Goal: Information Seeking & Learning: Find specific fact

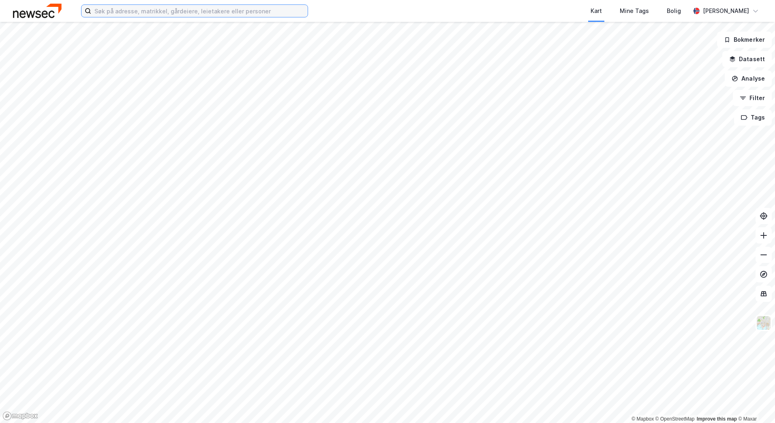
click at [111, 16] on input at bounding box center [199, 11] width 216 height 12
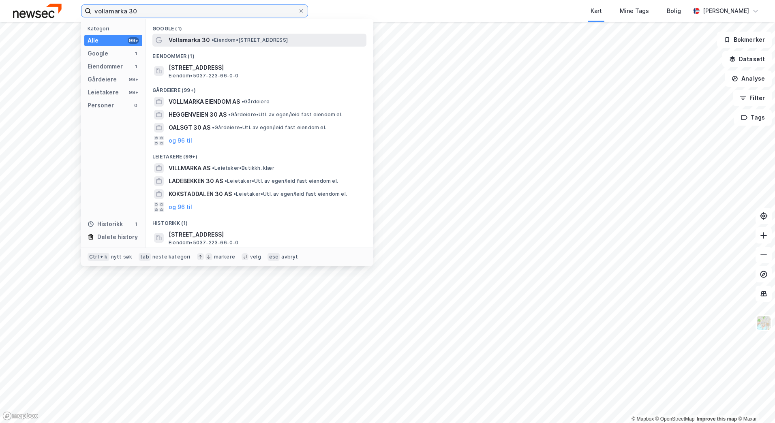
type input "vollamarka 30"
click at [253, 37] on span "• Eiendom • [STREET_ADDRESS]" at bounding box center [249, 40] width 76 height 6
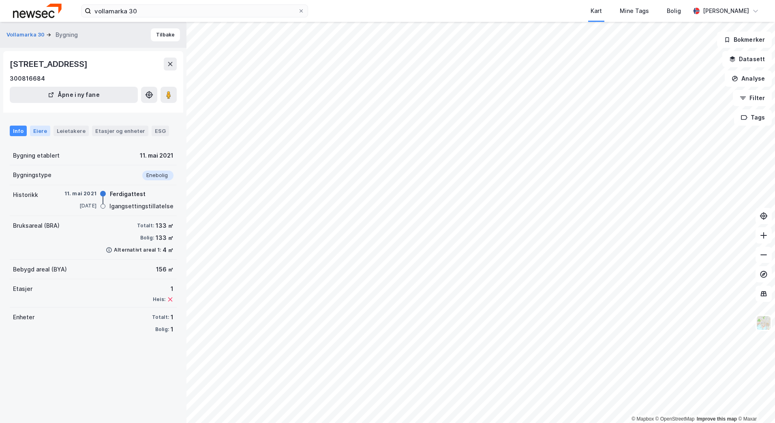
click at [32, 129] on div "Eiere" at bounding box center [40, 131] width 20 height 11
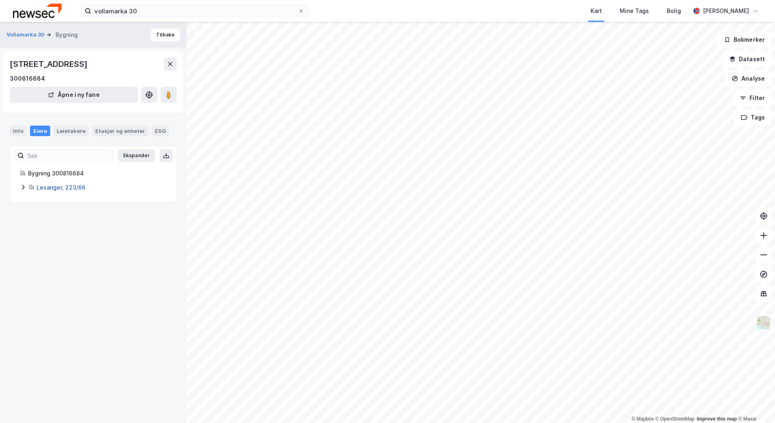
click at [66, 184] on link "Levanger, 223/66" at bounding box center [60, 187] width 49 height 7
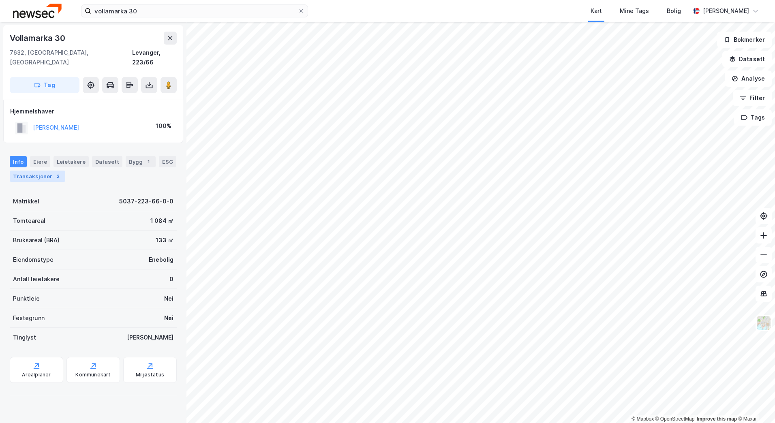
click at [49, 171] on div "Transaksjoner 2" at bounding box center [38, 176] width 56 height 11
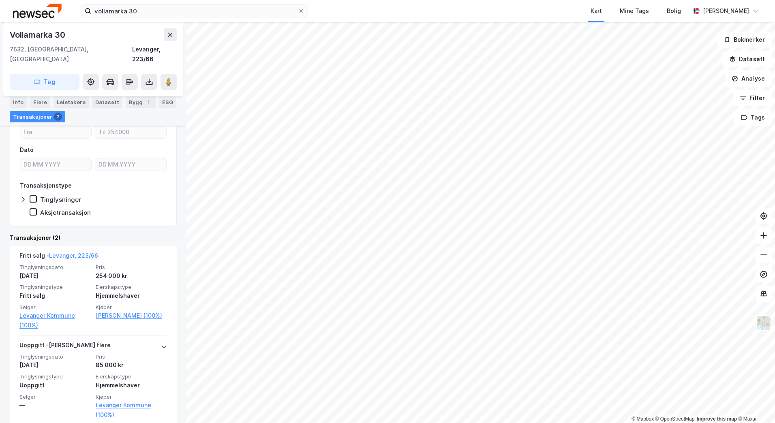
scroll to position [89, 0]
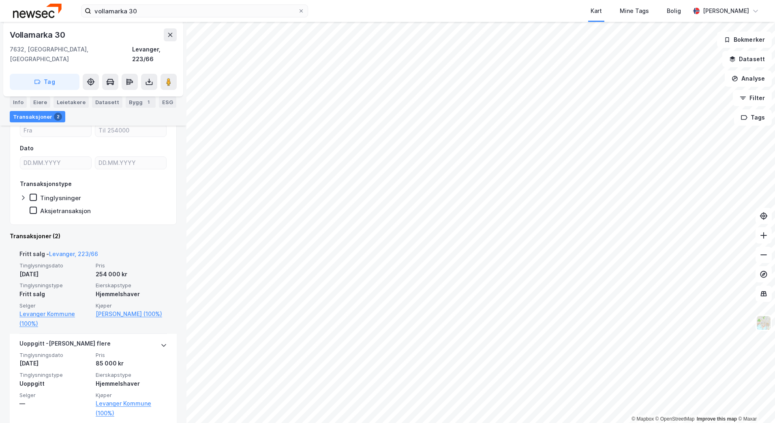
click at [79, 289] on div "Fritt salg" at bounding box center [54, 294] width 71 height 10
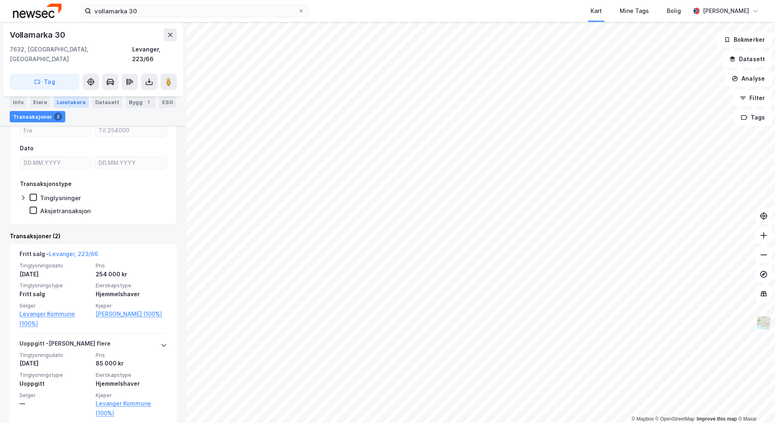
click at [63, 100] on div "Leietakere" at bounding box center [70, 101] width 35 height 11
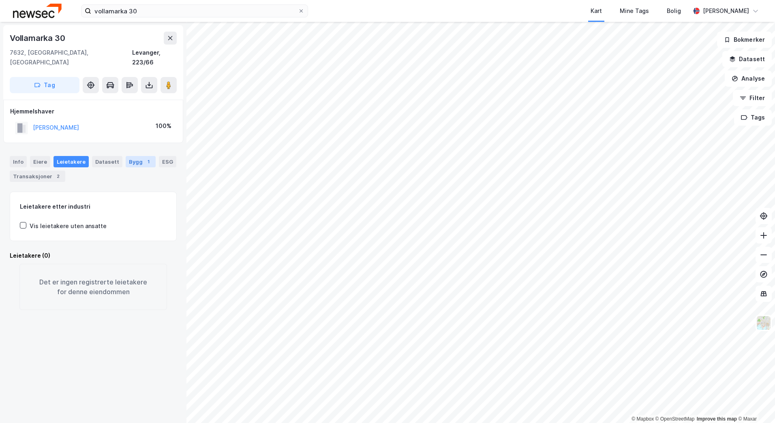
click at [128, 156] on div "Bygg 1" at bounding box center [141, 161] width 30 height 11
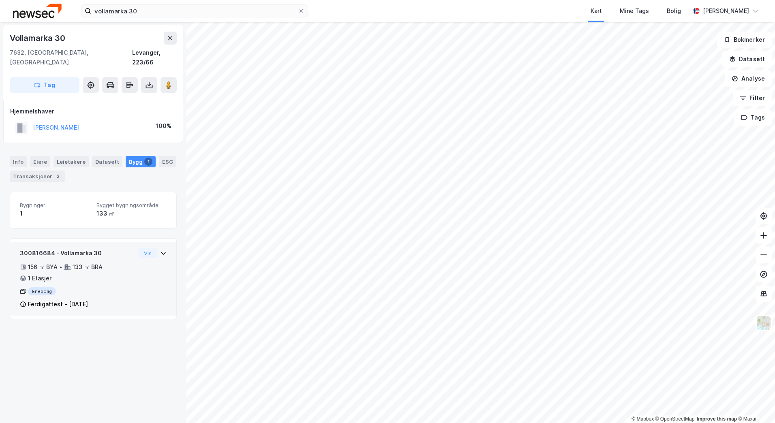
click at [39, 287] on div "Enebolig" at bounding box center [77, 291] width 115 height 8
click at [144, 248] on button "Vis" at bounding box center [148, 253] width 18 height 10
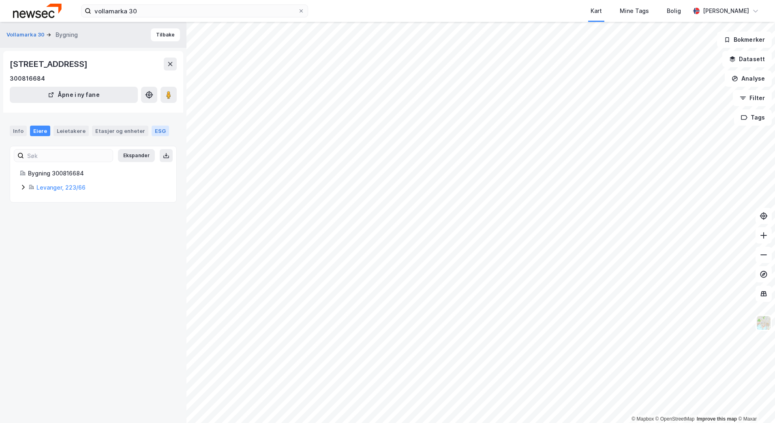
click at [152, 131] on div "ESG" at bounding box center [160, 131] width 17 height 11
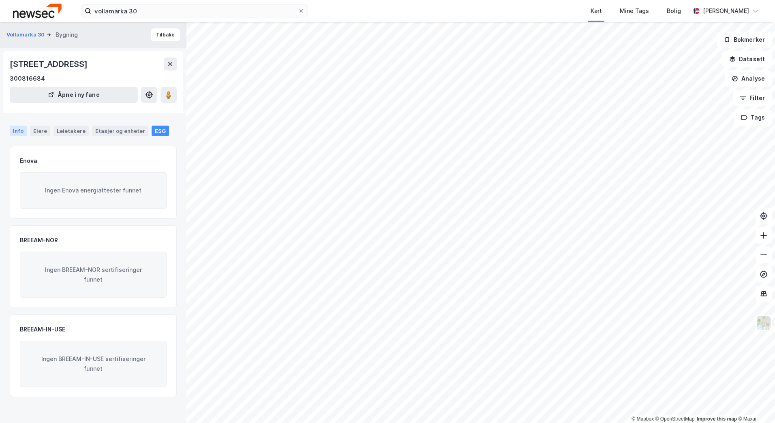
click at [18, 130] on div "Info" at bounding box center [18, 131] width 17 height 11
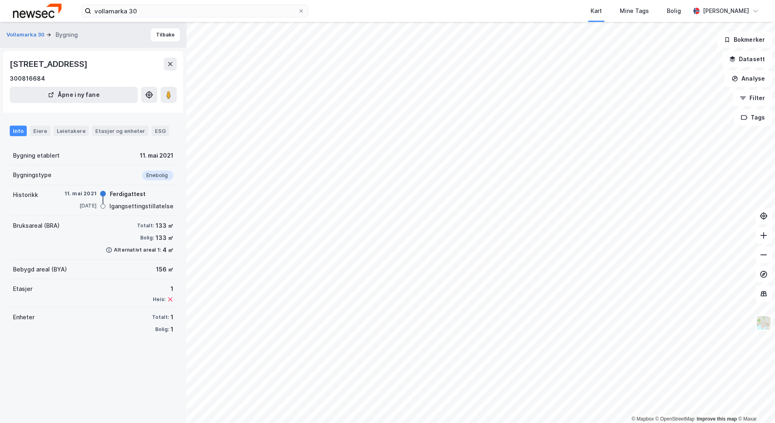
click at [21, 133] on div "Info" at bounding box center [18, 131] width 17 height 11
click at [39, 131] on div "Eiere" at bounding box center [40, 131] width 20 height 11
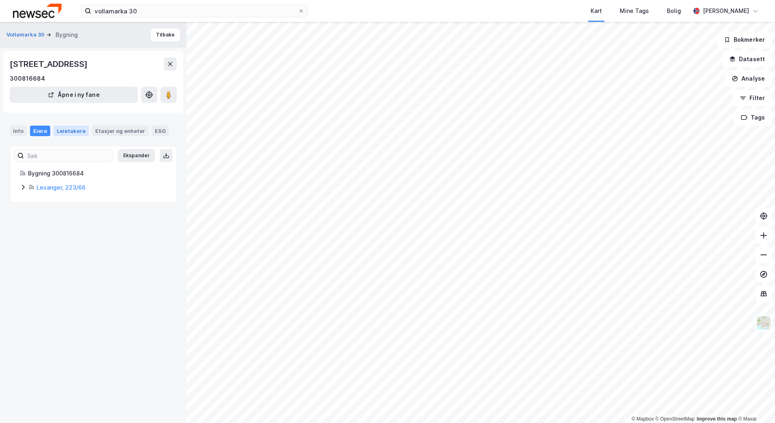
click at [64, 130] on div "Leietakere" at bounding box center [70, 131] width 35 height 11
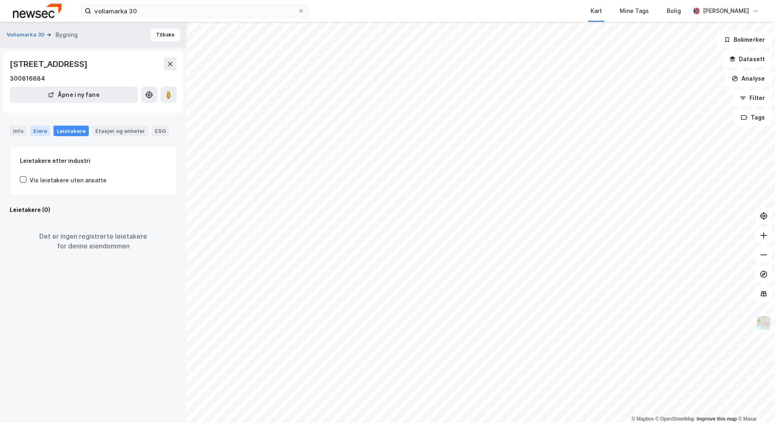
click at [37, 130] on div "Eiere" at bounding box center [40, 131] width 20 height 11
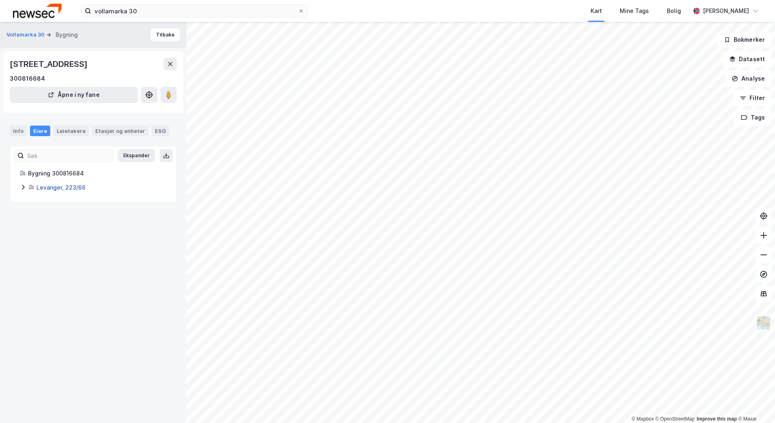
click at [58, 188] on link "Levanger, 223/66" at bounding box center [60, 187] width 49 height 7
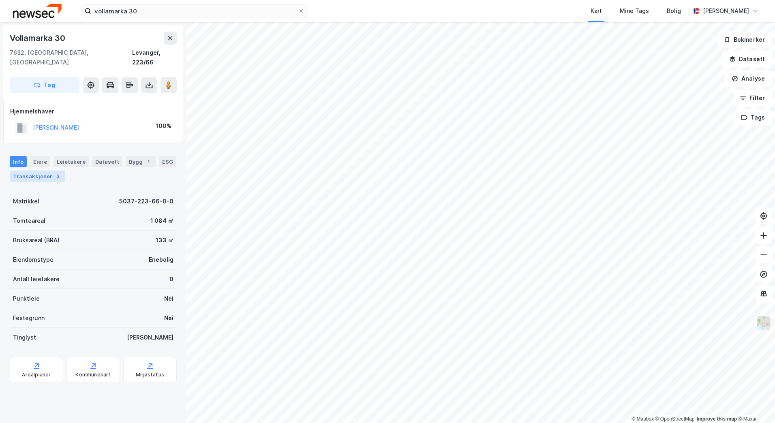
click at [30, 171] on div "Transaksjoner 2" at bounding box center [38, 176] width 56 height 11
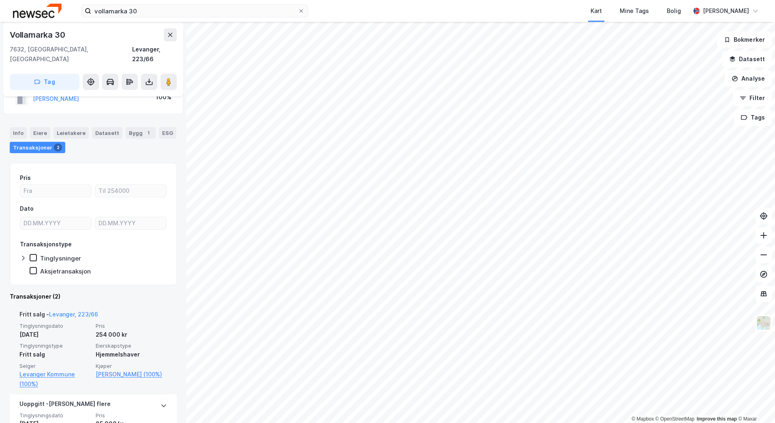
scroll to position [41, 0]
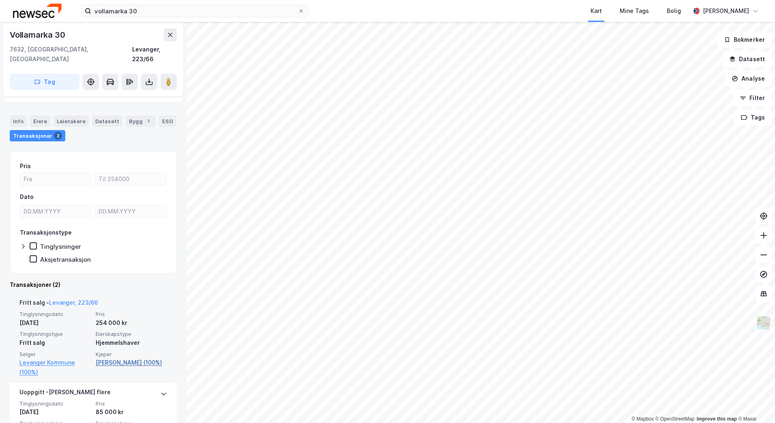
click at [114, 358] on link "[PERSON_NAME] (100%)" at bounding box center [131, 363] width 71 height 10
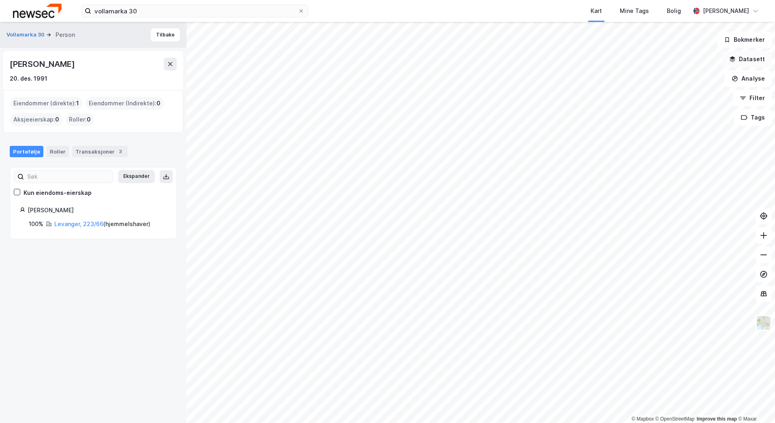
click at [759, 53] on button "Datasett" at bounding box center [746, 59] width 49 height 16
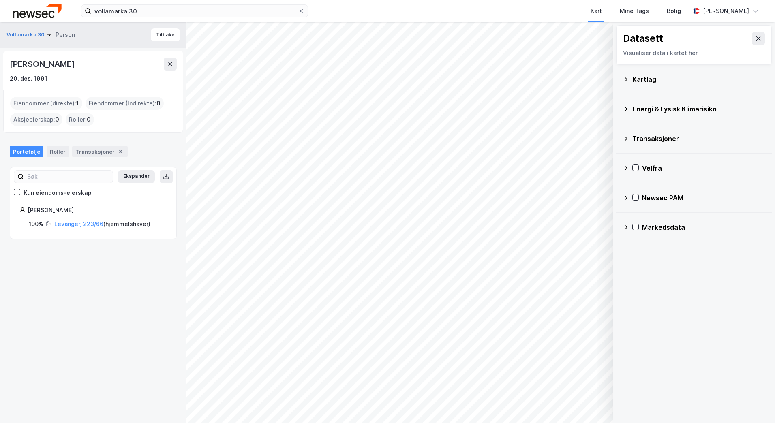
click at [626, 139] on icon at bounding box center [625, 138] width 6 height 6
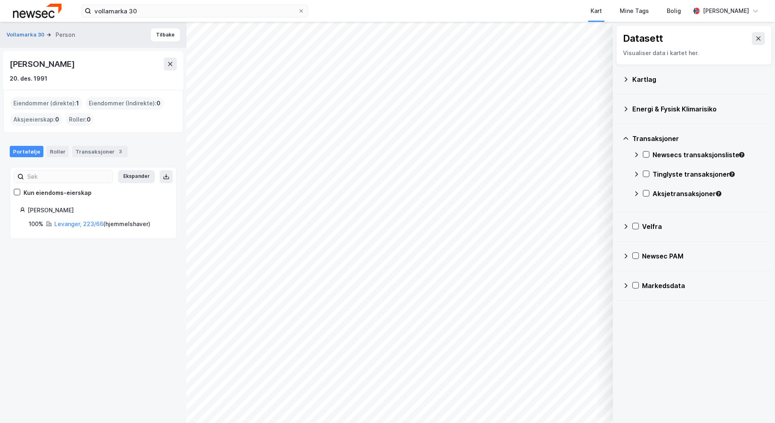
click at [623, 76] on icon at bounding box center [625, 79] width 6 height 6
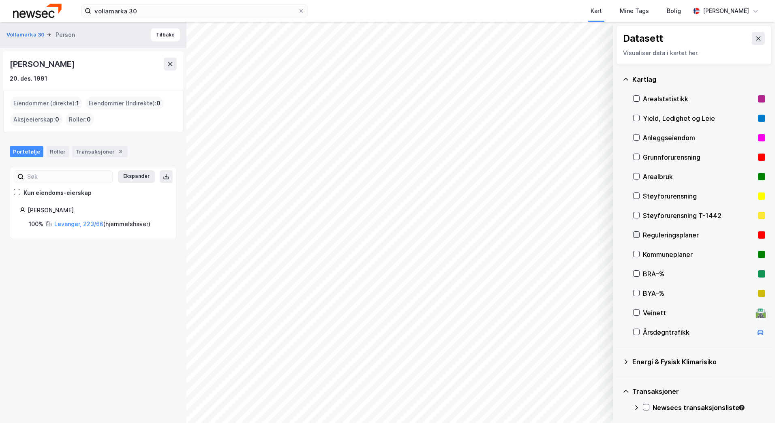
click at [635, 235] on icon at bounding box center [636, 235] width 6 height 6
click at [583, 399] on button "Vis" at bounding box center [570, 401] width 67 height 13
click at [545, 387] on div "Reguleringsplaner" at bounding box center [534, 387] width 46 height 6
click at [569, 385] on icon at bounding box center [567, 384] width 6 height 6
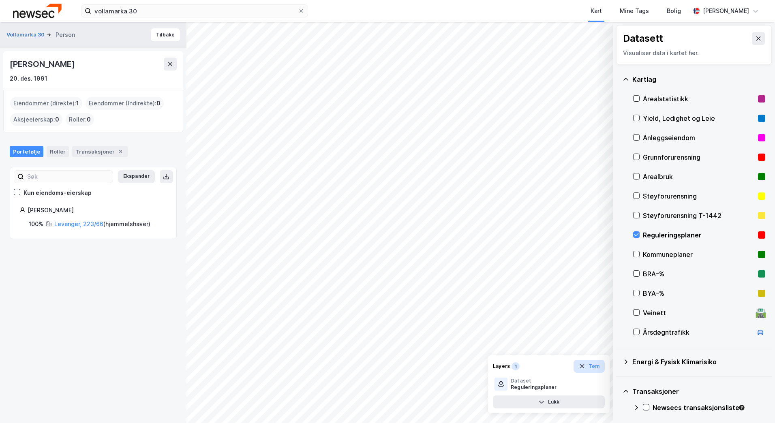
click at [581, 363] on icon "button" at bounding box center [582, 366] width 6 height 6
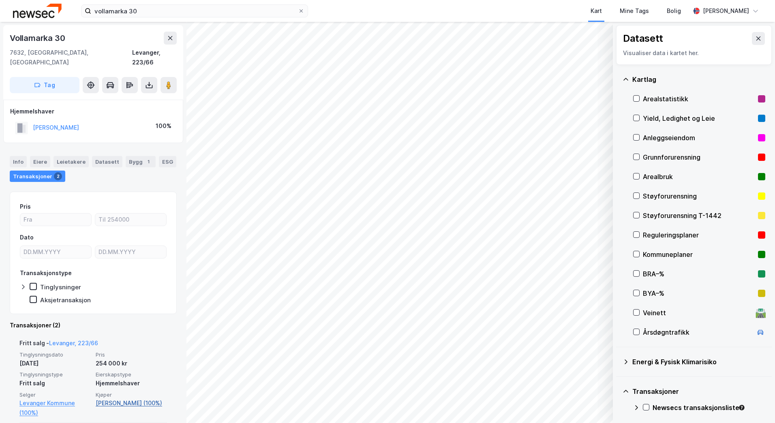
click at [134, 398] on link "[PERSON_NAME] (100%)" at bounding box center [131, 403] width 71 height 10
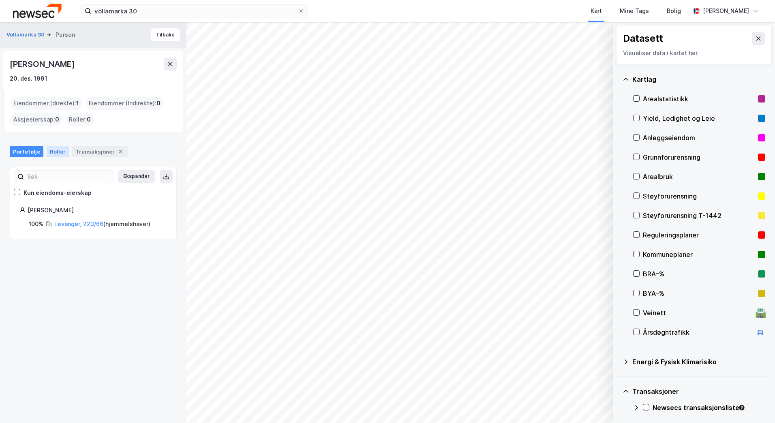
click at [53, 151] on div "Roller" at bounding box center [58, 151] width 22 height 11
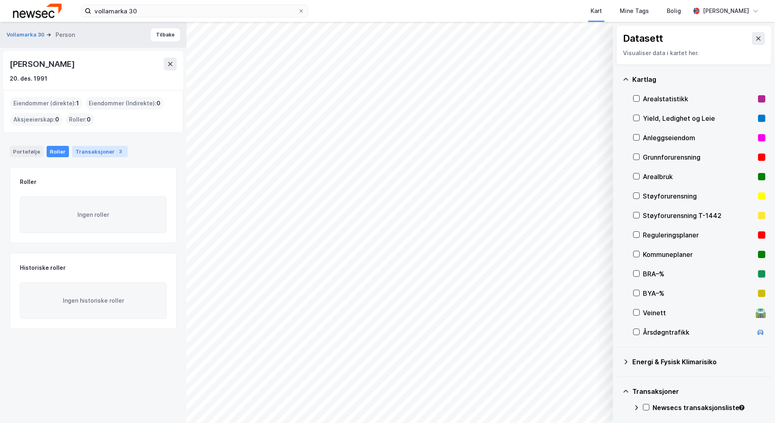
click at [83, 155] on div "Transaksjoner 3" at bounding box center [100, 151] width 56 height 11
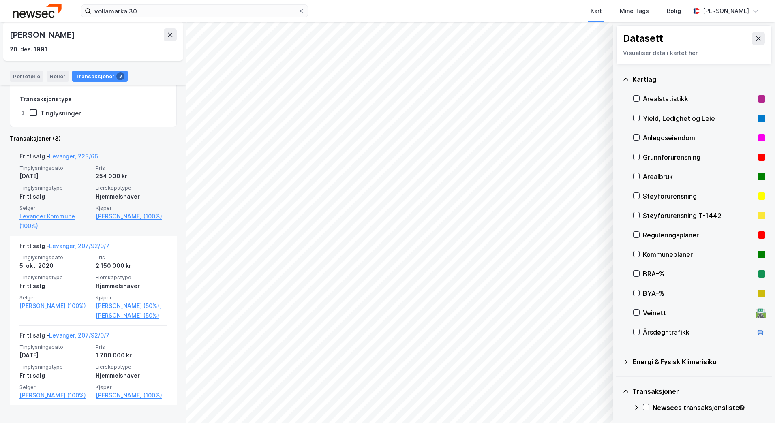
scroll to position [160, 0]
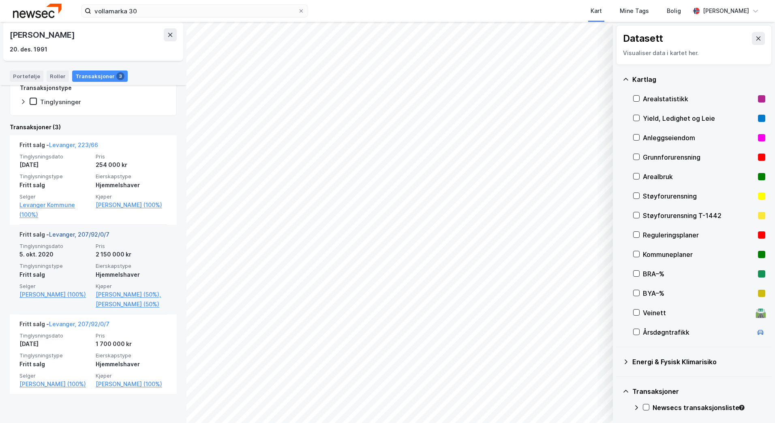
click at [84, 232] on link "Levanger, 207/92/0/7" at bounding box center [79, 234] width 60 height 7
